Goal: Navigation & Orientation: Find specific page/section

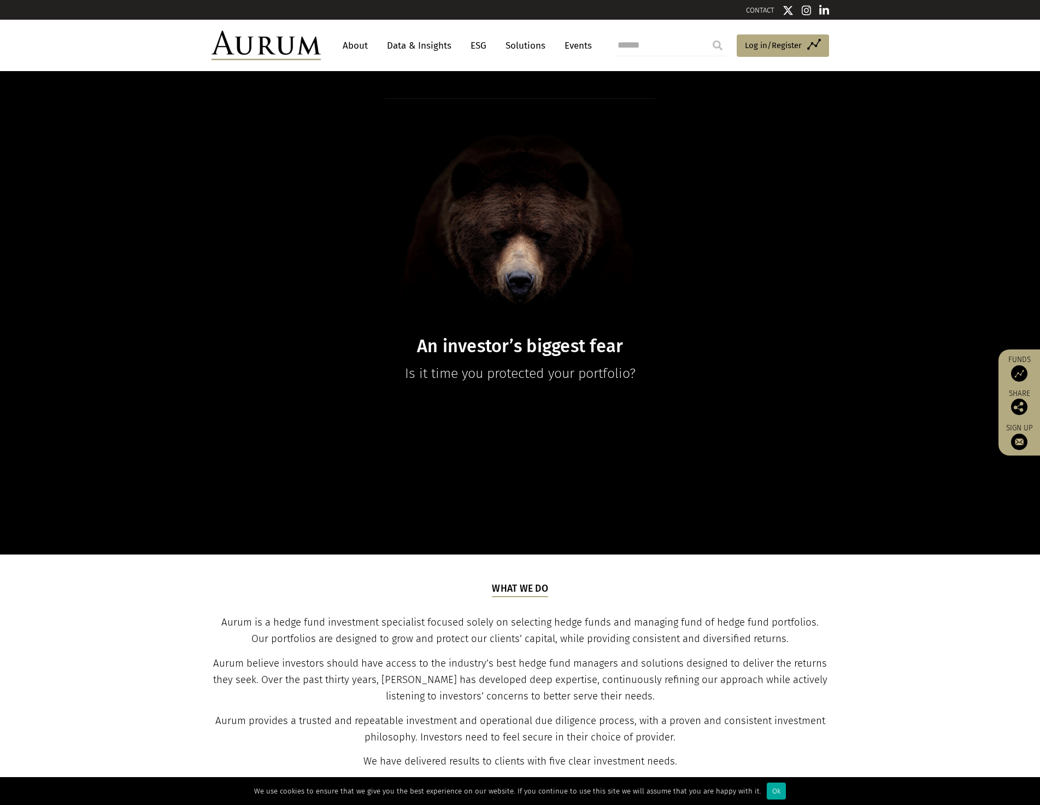
click at [359, 44] on link "About" at bounding box center [355, 46] width 36 height 20
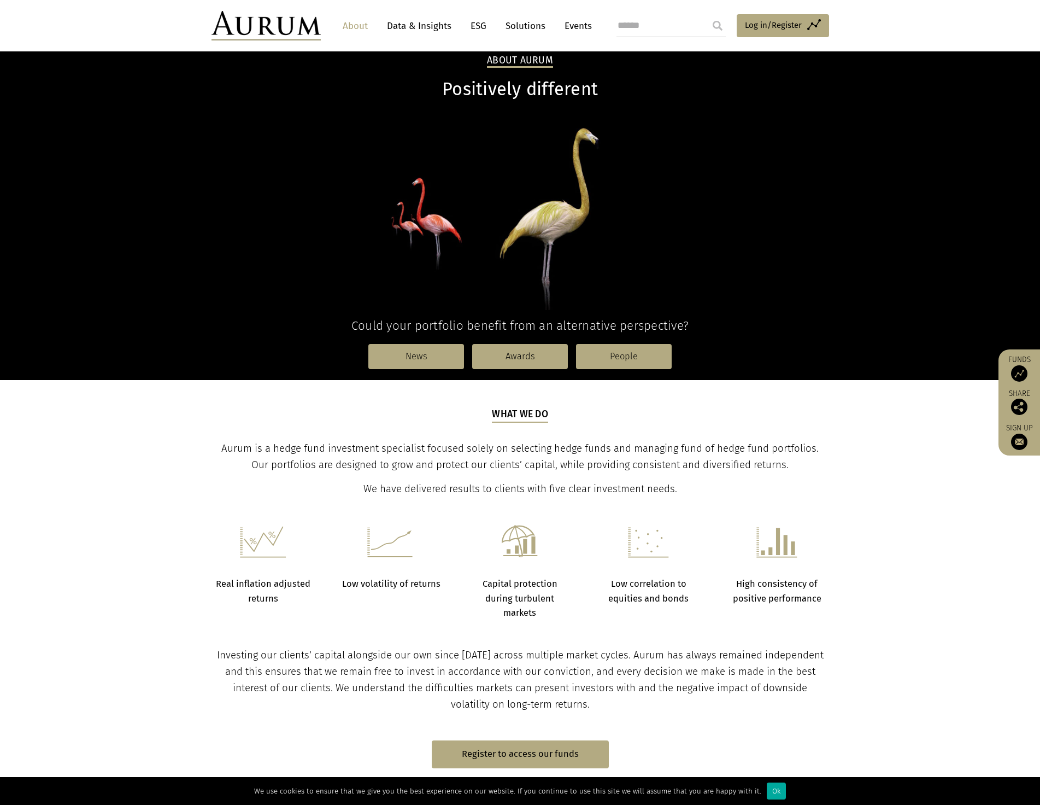
scroll to position [55, 0]
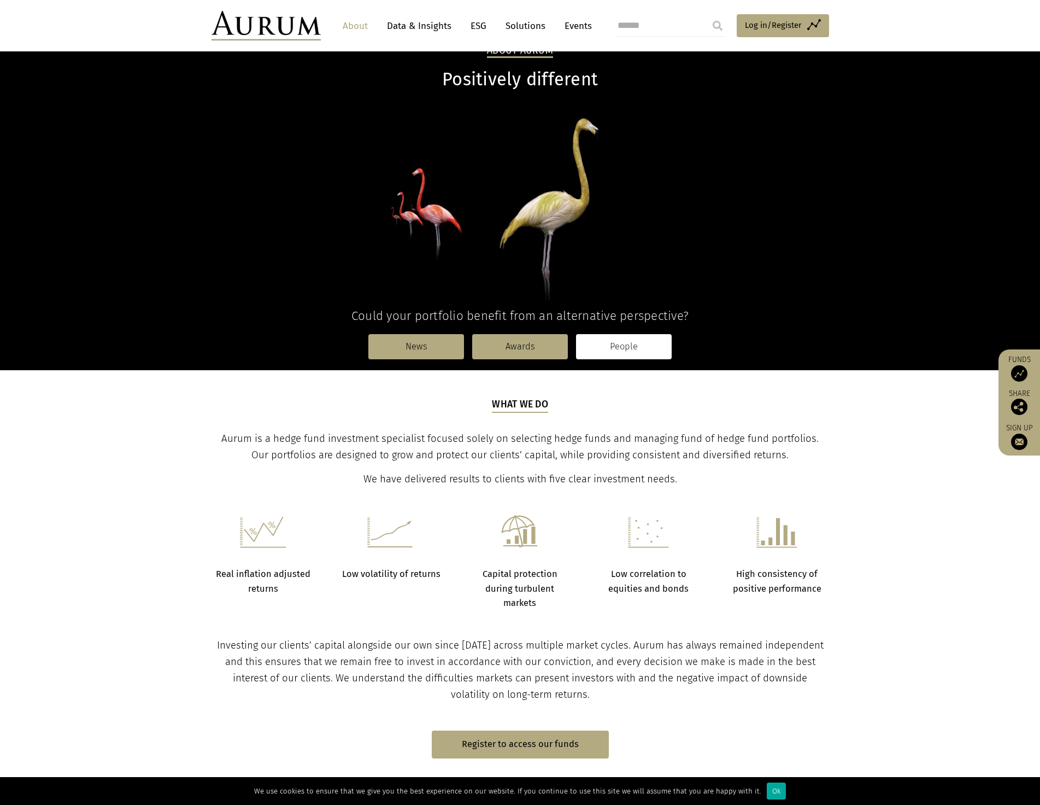
click at [607, 345] on link "People" at bounding box center [624, 346] width 96 height 25
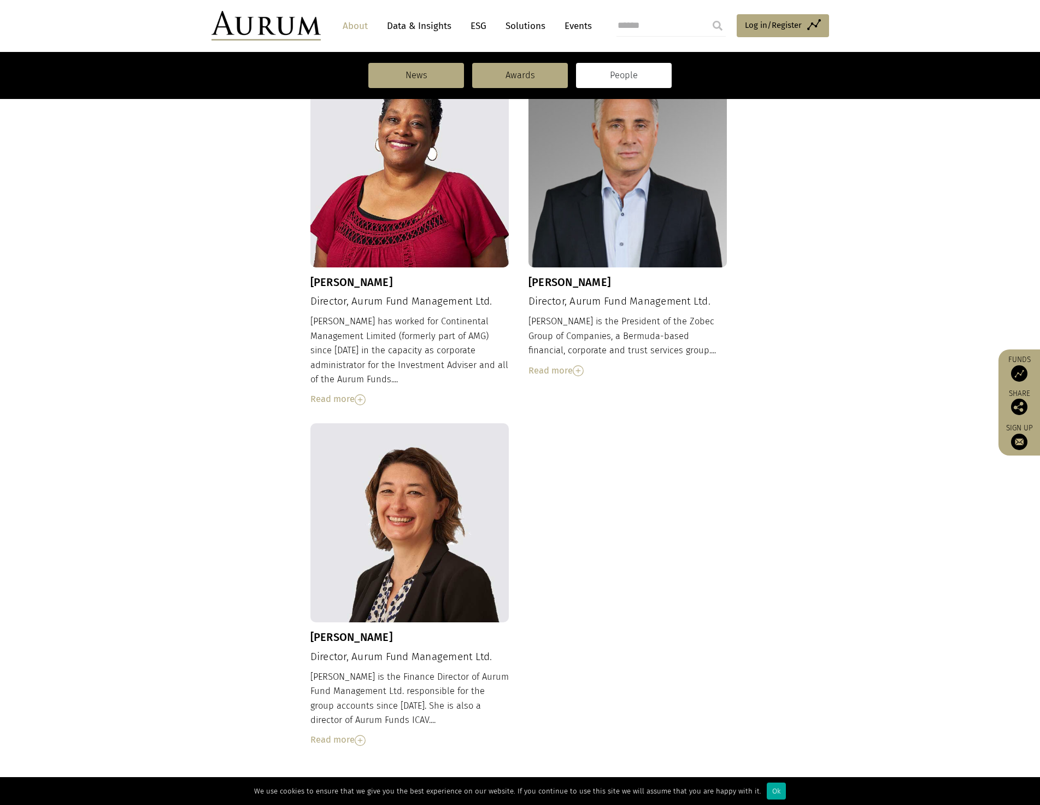
scroll to position [880, 0]
